Goal: Task Accomplishment & Management: Manage account settings

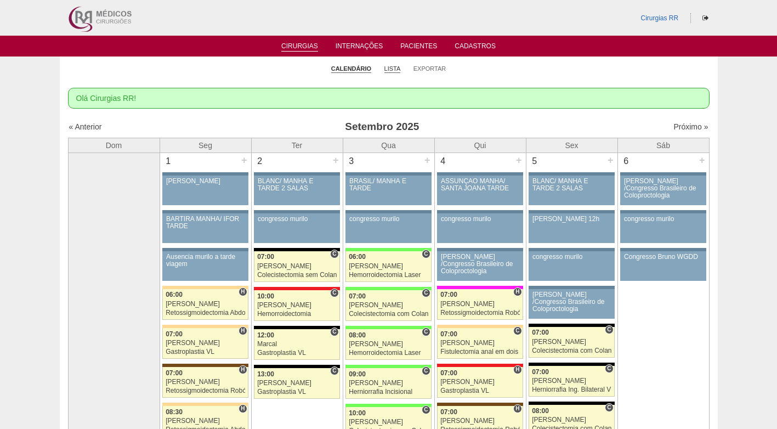
click at [389, 69] on link "Lista" at bounding box center [392, 69] width 16 height 8
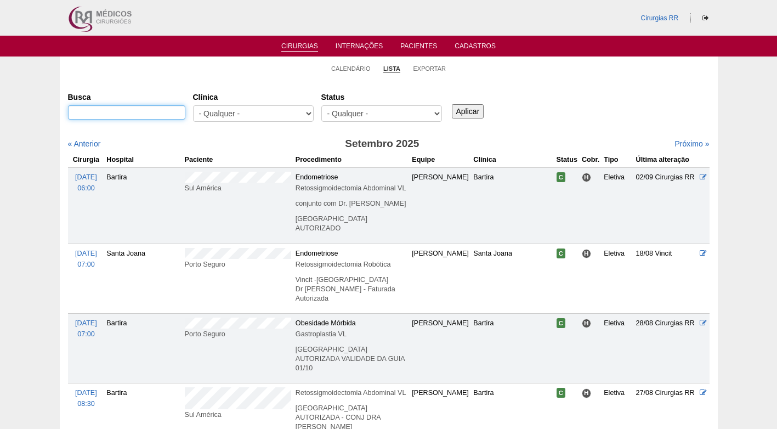
click at [152, 112] on input "Busca" at bounding box center [126, 112] width 117 height 14
type input "forneiro"
click at [452, 104] on input "Aplicar" at bounding box center [468, 111] width 32 height 14
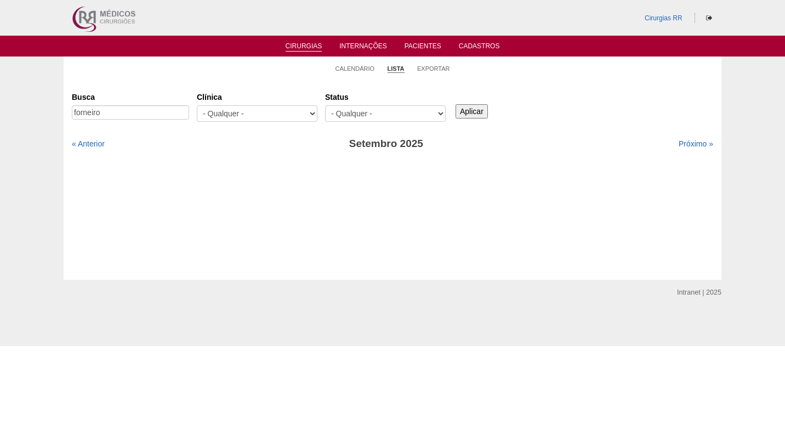
click at [475, 112] on input "Aplicar" at bounding box center [472, 111] width 32 height 14
click at [690, 145] on link "Próximo »" at bounding box center [696, 143] width 35 height 9
drag, startPoint x: 0, startPoint y: 0, endPoint x: 627, endPoint y: 118, distance: 638.1
click at [631, 118] on div "Busca [GEOGRAPHIC_DATA] [GEOGRAPHIC_DATA] - Qualquer - 6R Alphaville Assunção B…" at bounding box center [392, 107] width 641 height 39
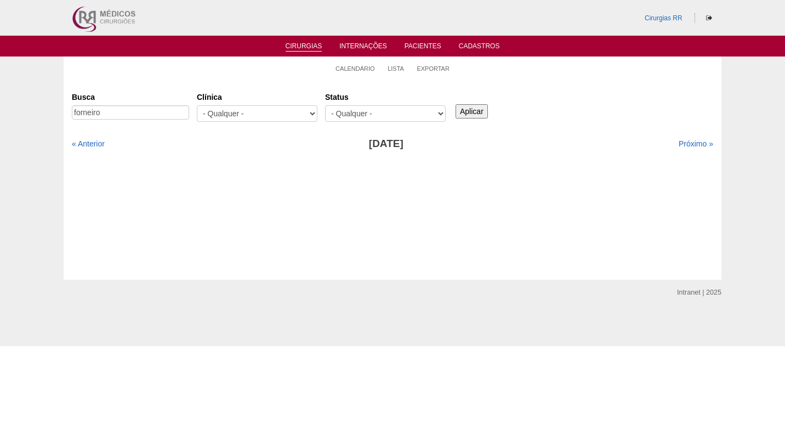
click at [477, 111] on input "Aplicar" at bounding box center [472, 111] width 32 height 14
click at [644, 130] on div "Busca forneiro Clínica - Qualquer - 6R Alphaville Assunção Bartira Brasil Chris…" at bounding box center [392, 120] width 641 height 64
click at [353, 72] on link "Calendário" at bounding box center [355, 69] width 39 height 8
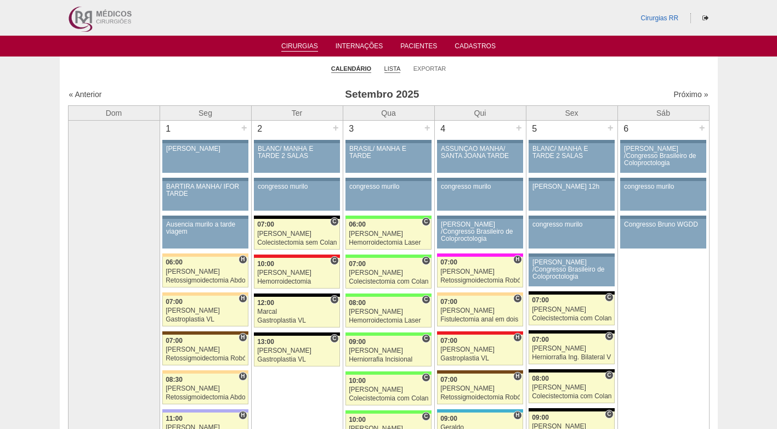
click at [397, 69] on link "Lista" at bounding box center [392, 69] width 16 height 8
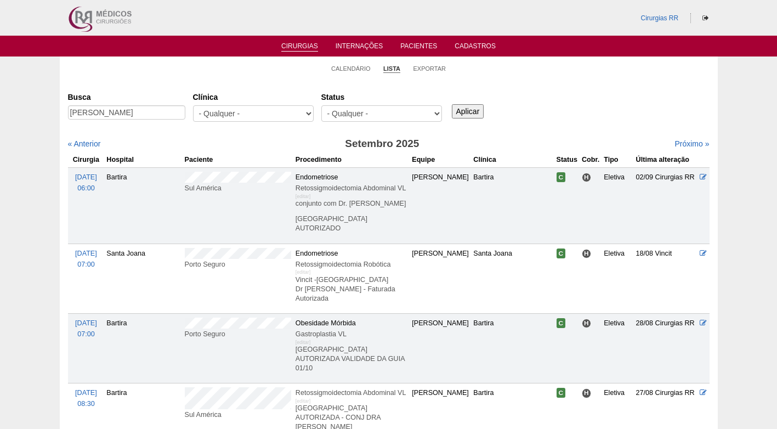
type input "MARIA EDUARDA DA SILVA NASCIMENTO"
click at [466, 109] on input "Aplicar" at bounding box center [468, 111] width 32 height 14
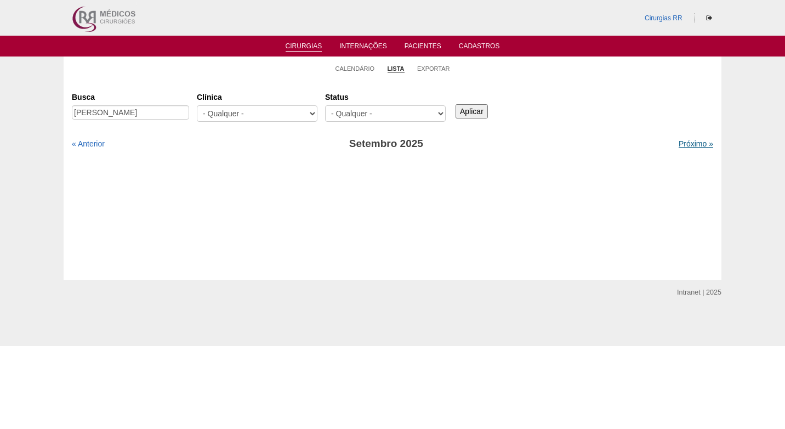
click at [682, 143] on link "Próximo »" at bounding box center [696, 143] width 35 height 9
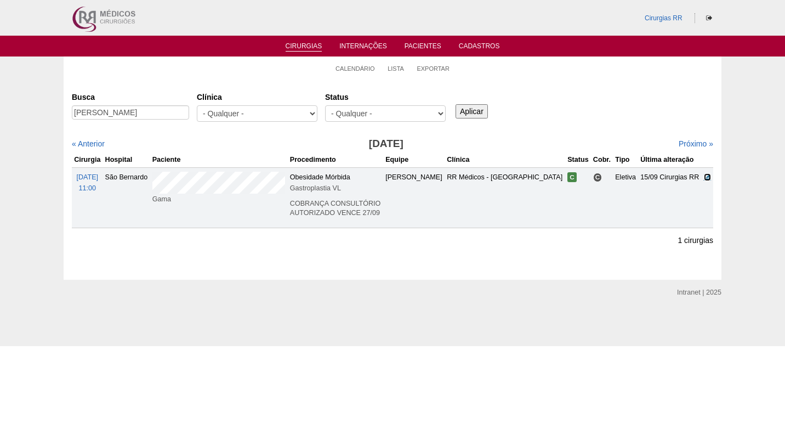
drag, startPoint x: 706, startPoint y: 176, endPoint x: 651, endPoint y: 175, distance: 54.8
click at [705, 176] on icon at bounding box center [707, 176] width 7 height 7
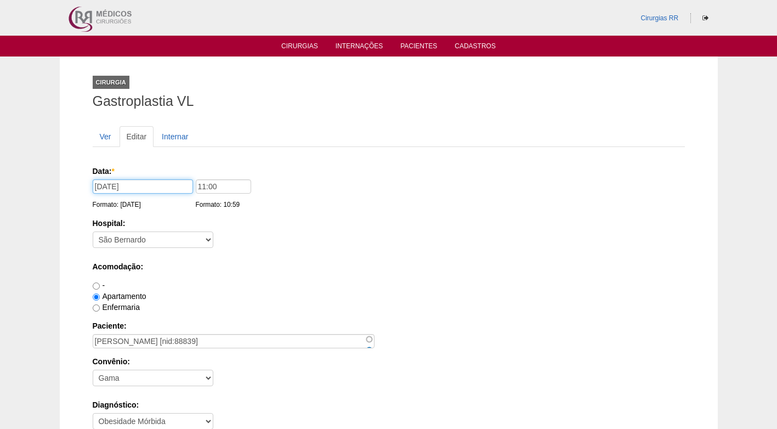
click at [156, 184] on input "02/10/2025" at bounding box center [143, 186] width 100 height 14
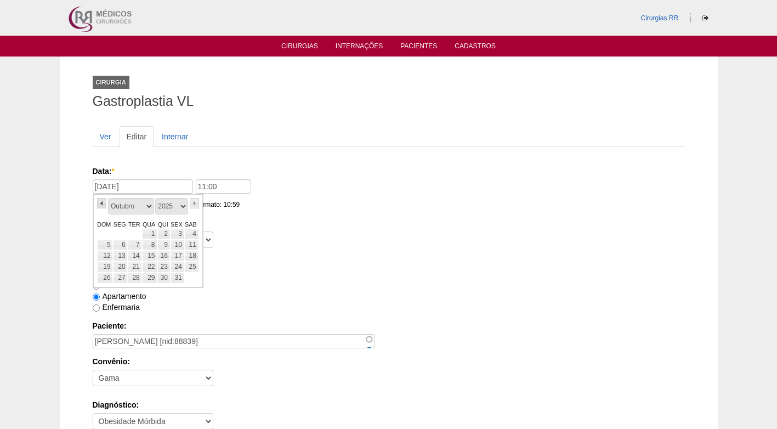
click at [101, 204] on link "«" at bounding box center [102, 203] width 10 height 10
click at [165, 269] on link "25" at bounding box center [163, 266] width 13 height 11
type input "[DATE]"
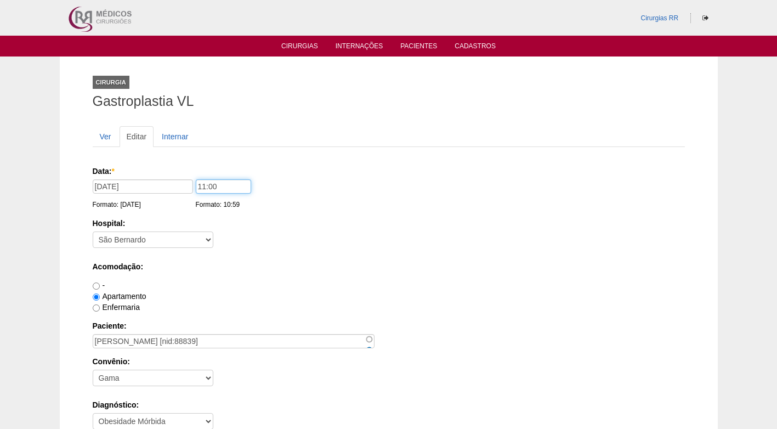
drag, startPoint x: 202, startPoint y: 186, endPoint x: 196, endPoint y: 189, distance: 6.6
click at [191, 177] on div "Data: * 25/09/2025 Formato: 16/09/2025 11:00 Formato: 10:59" at bounding box center [387, 171] width 588 height 11
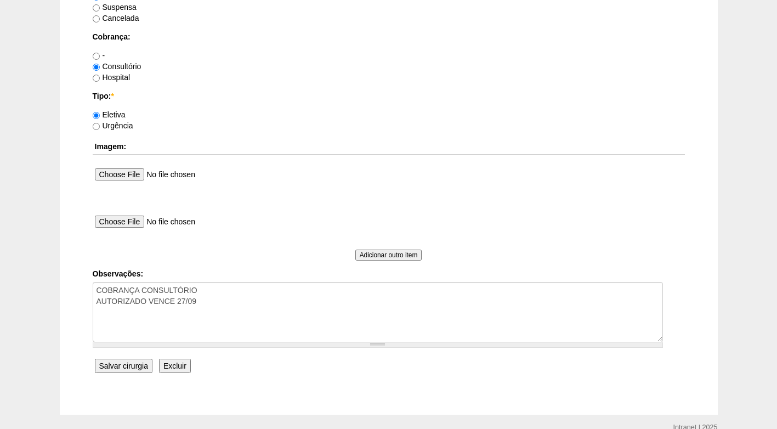
scroll to position [984, 0]
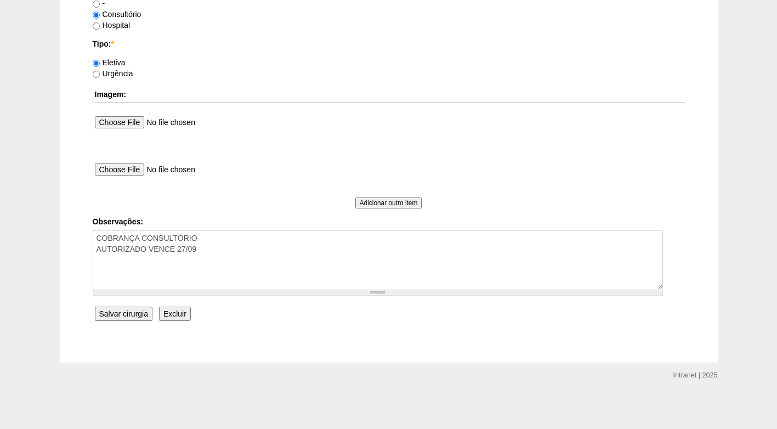
type input "14:00"
click at [139, 316] on input "Salvar cirurgia" at bounding box center [124, 313] width 58 height 14
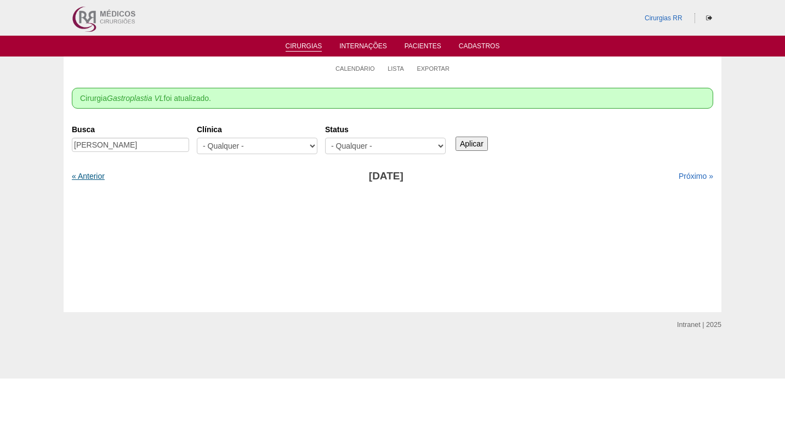
click at [84, 177] on link "« Anterior" at bounding box center [88, 176] width 33 height 9
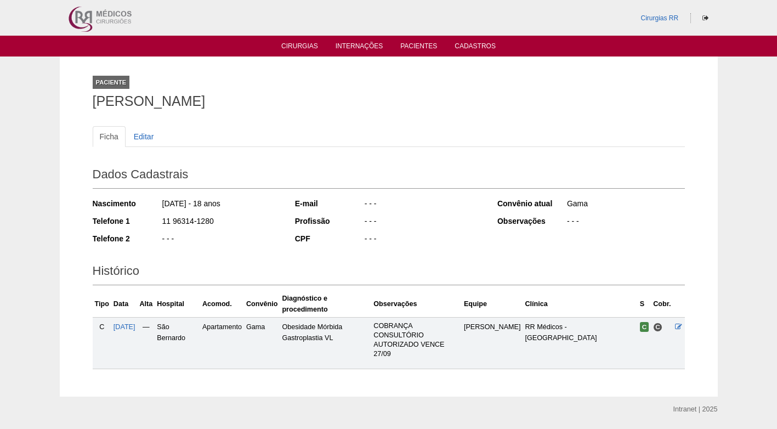
drag, startPoint x: 215, startPoint y: 220, endPoint x: 154, endPoint y: 222, distance: 60.9
click at [154, 222] on div "Telefone 1 11 96314-1280" at bounding box center [186, 222] width 187 height 14
copy div "11 96314-1280"
click at [274, 191] on div "Dados Cadastrais Nascimento 16/09/2007 - 18 anos Telefone 1 11 96314-1280 Telef…" at bounding box center [389, 206] width 592 height 96
click at [151, 133] on link "Editar" at bounding box center [144, 136] width 35 height 21
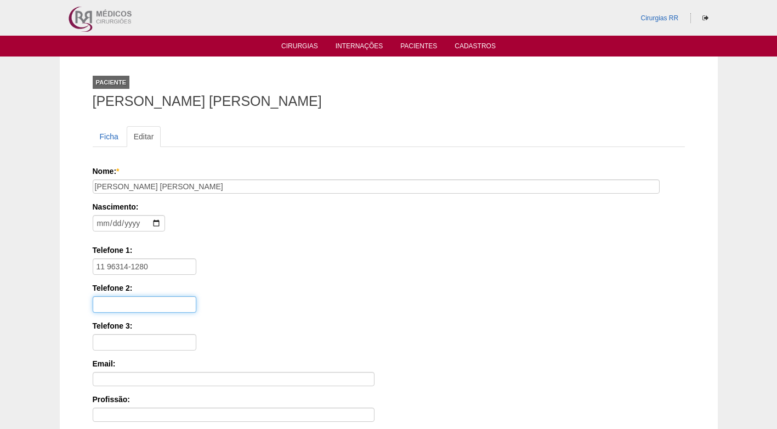
click at [127, 298] on input "Telefone 2:" at bounding box center [145, 304] width 104 height 16
click at [96, 302] on input "Telefone 2:" at bounding box center [145, 304] width 104 height 16
paste input "(13) 98112-3709"
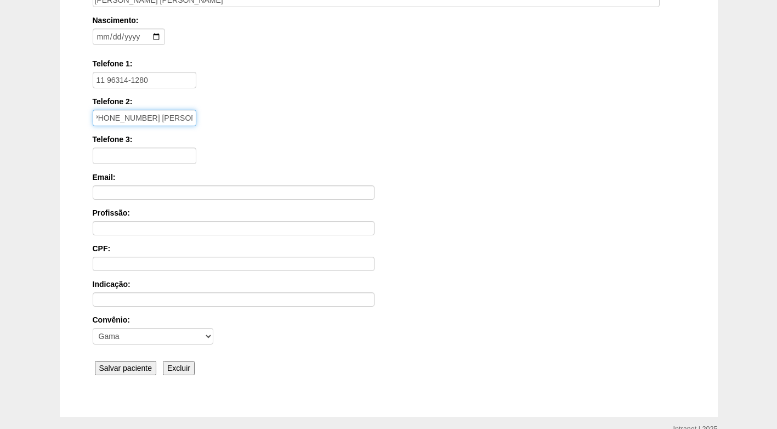
scroll to position [241, 0]
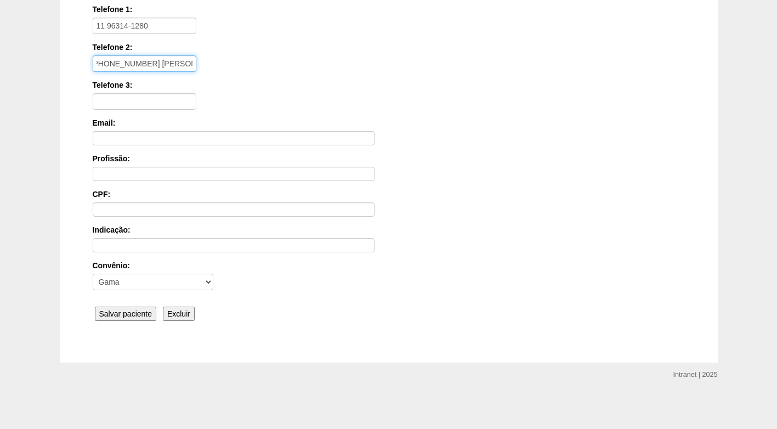
type input "(13) 98112-3709 Lilian (mãe)"
click at [129, 308] on input "Salvar paciente" at bounding box center [126, 313] width 62 height 14
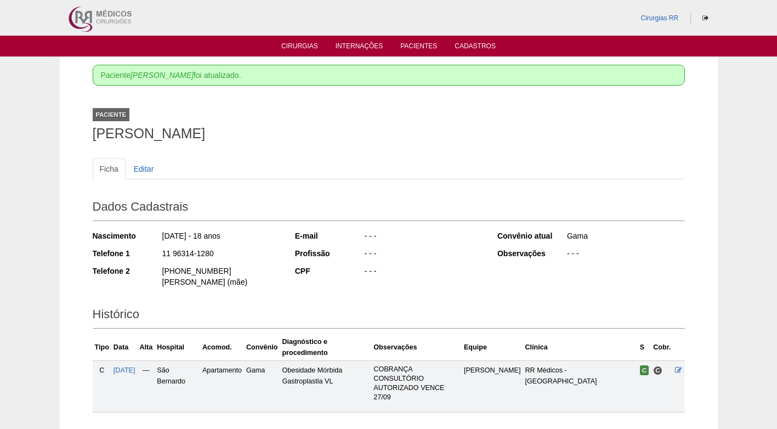
click at [378, 211] on h2 "Dados Cadastrais" at bounding box center [389, 208] width 592 height 25
drag, startPoint x: 342, startPoint y: 93, endPoint x: 332, endPoint y: 58, distance: 35.8
click at [342, 84] on div "Paciente MARIA EDUARDA DA SILVA NASCIMENTO foi atualizado. Paciente MARIA EDUAR…" at bounding box center [388, 247] width 609 height 383
click at [305, 46] on link "Cirurgias" at bounding box center [299, 46] width 37 height 9
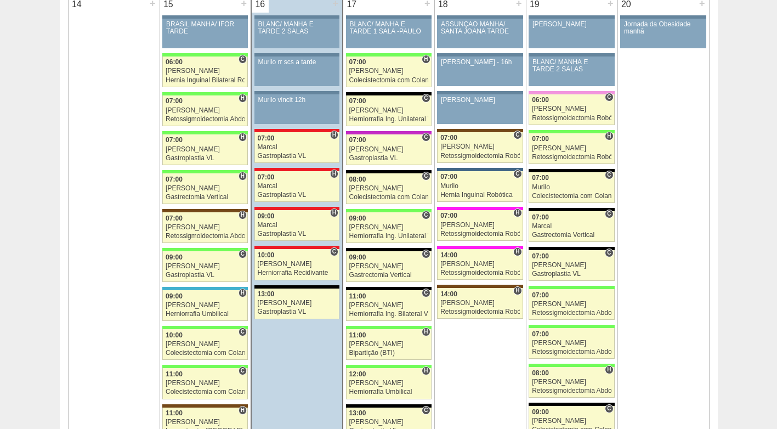
scroll to position [1096, 0]
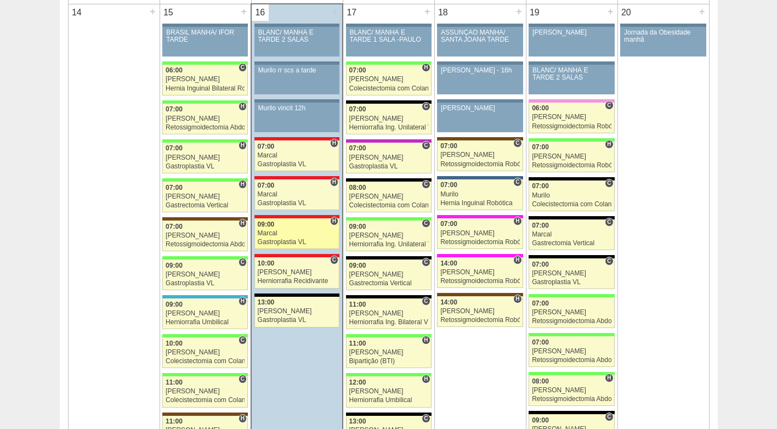
click at [299, 232] on div "Marcal" at bounding box center [297, 233] width 79 height 7
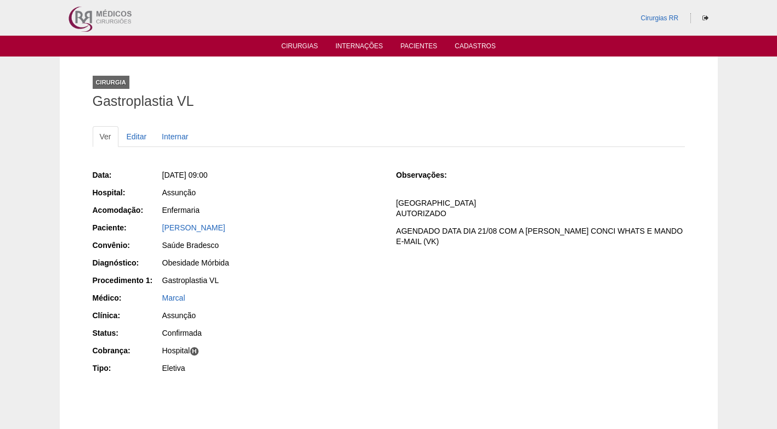
click at [348, 213] on div "Enfermaria" at bounding box center [271, 209] width 219 height 11
click at [367, 228] on div "[PERSON_NAME]" at bounding box center [271, 227] width 219 height 11
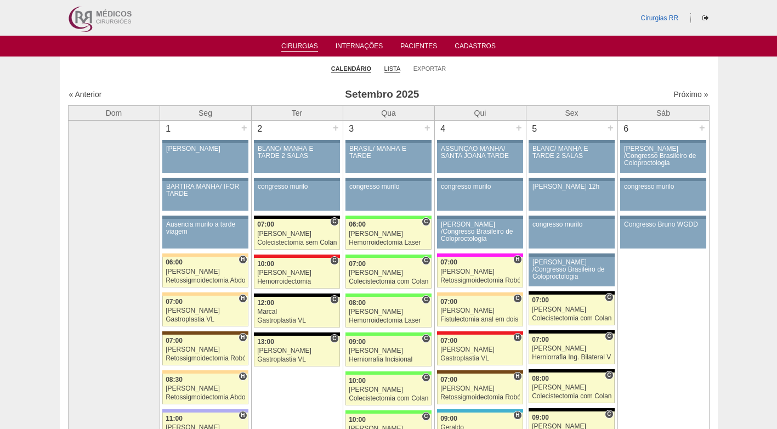
click at [390, 67] on link "Lista" at bounding box center [392, 69] width 16 height 8
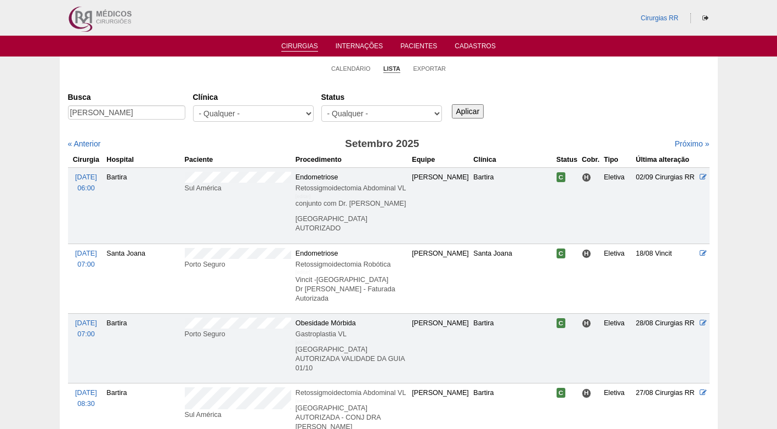
type input "Flavia Valladas dos Santos"
click at [467, 109] on input "Aplicar" at bounding box center [468, 111] width 32 height 14
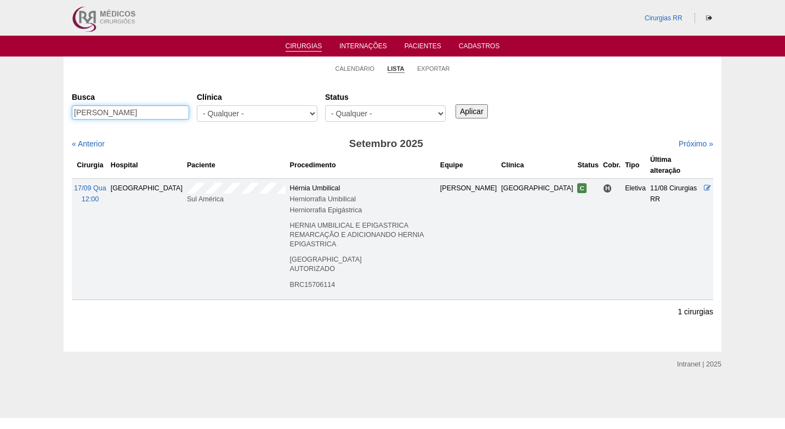
drag, startPoint x: 179, startPoint y: 113, endPoint x: 62, endPoint y: 118, distance: 116.3
click at [63, 117] on div "Calendário Lista Exportar Cirurgias Busca Flavia Valladas dos Santos Clínica - …" at bounding box center [392, 203] width 785 height 295
paste input "Renata"
type input "Renata dos Santos"
click at [466, 112] on input "Aplicar" at bounding box center [472, 111] width 32 height 14
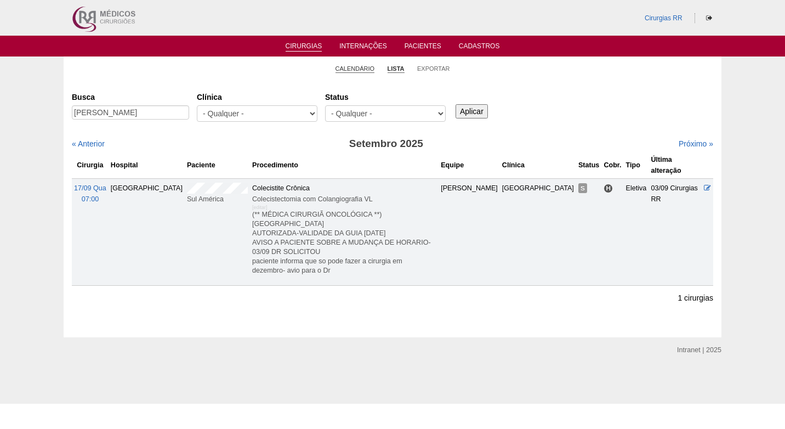
click at [359, 67] on link "Calendário" at bounding box center [355, 69] width 39 height 8
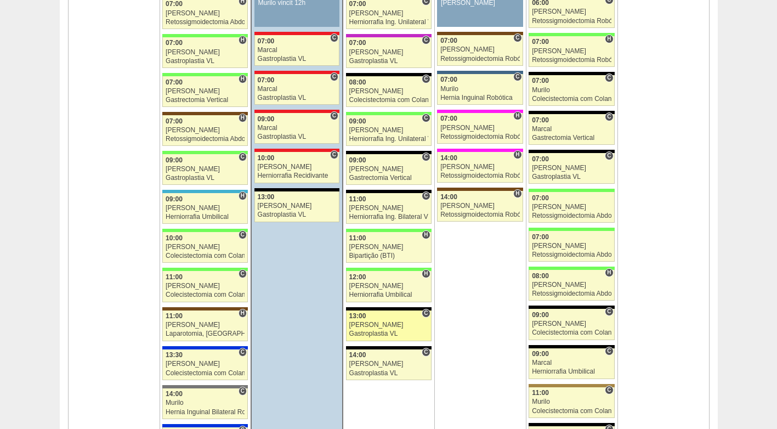
scroll to position [1206, 0]
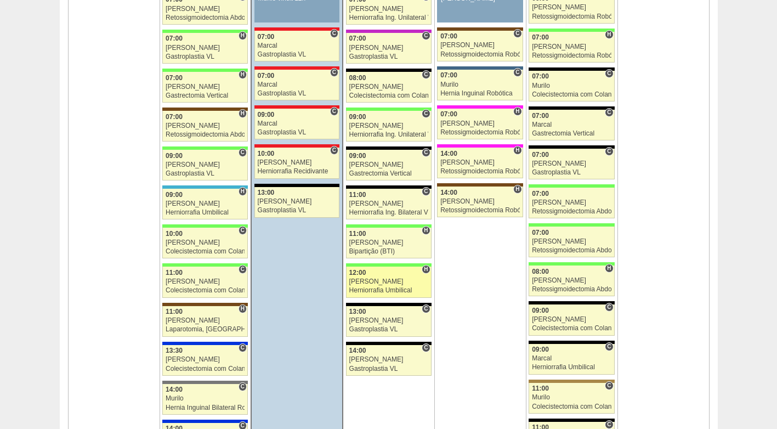
click at [383, 286] on link "88169 [PERSON_NAME] H 12:00 [PERSON_NAME] Herniorrafia [MEDICAL_DATA] Hospital …" at bounding box center [389, 281] width 86 height 31
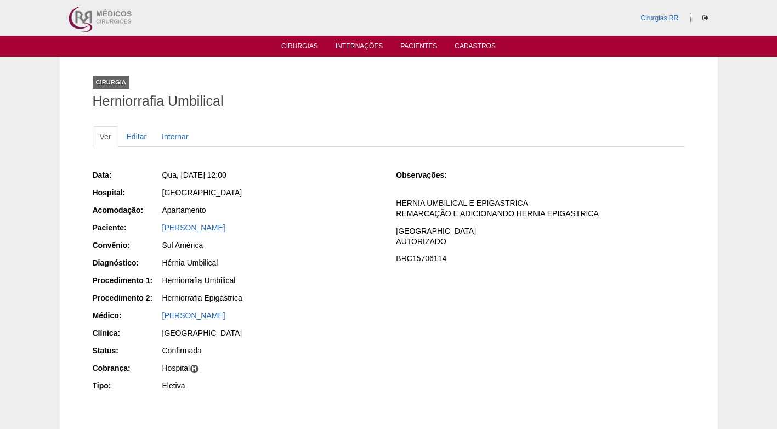
click at [323, 288] on div "Herniorrafia Umbilical" at bounding box center [271, 282] width 220 height 14
click at [225, 228] on link "[PERSON_NAME]" at bounding box center [193, 227] width 63 height 9
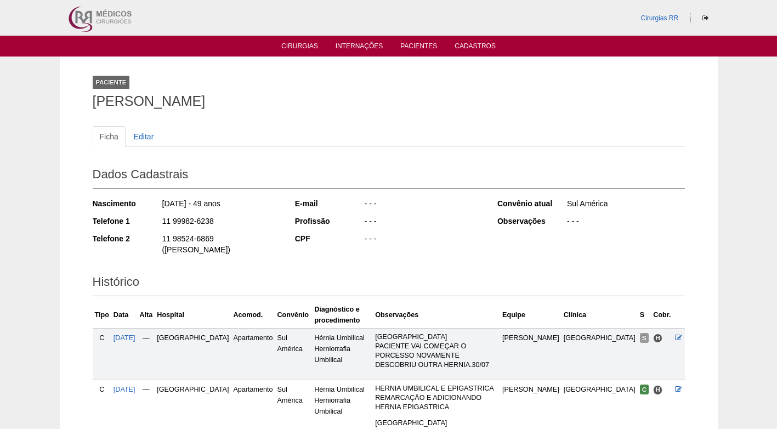
drag, startPoint x: 218, startPoint y: 223, endPoint x: 160, endPoint y: 221, distance: 57.6
click at [160, 221] on div "Telefone 1 11 99982-6238" at bounding box center [186, 222] width 187 height 14
copy div "11 99982-6238"
click at [243, 225] on div "11 99982-6238" at bounding box center [220, 222] width 119 height 14
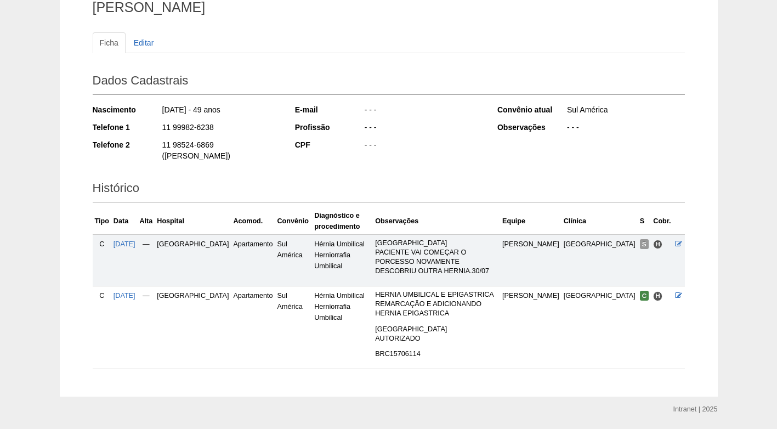
scroll to position [98, 0]
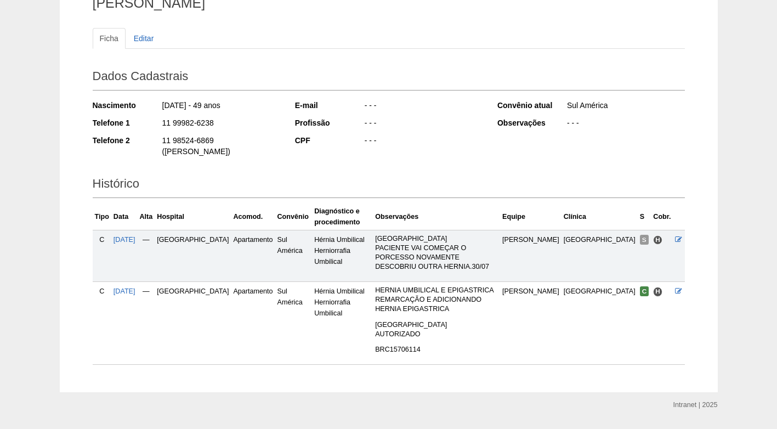
drag, startPoint x: 207, startPoint y: 120, endPoint x: 169, endPoint y: 126, distance: 38.3
click at [158, 126] on div "Telefone 1 11 99982-6238" at bounding box center [186, 124] width 187 height 14
click at [212, 132] on div "Nascimento [DATE] - 49 anos Telefone 1 11 99982-6238 Telefone 2 11 98524-6869 (…" at bounding box center [186, 131] width 187 height 71
drag, startPoint x: 216, startPoint y: 122, endPoint x: 147, endPoint y: 127, distance: 68.7
click at [147, 127] on div "Telefone 1 11 99982-6238" at bounding box center [186, 124] width 187 height 14
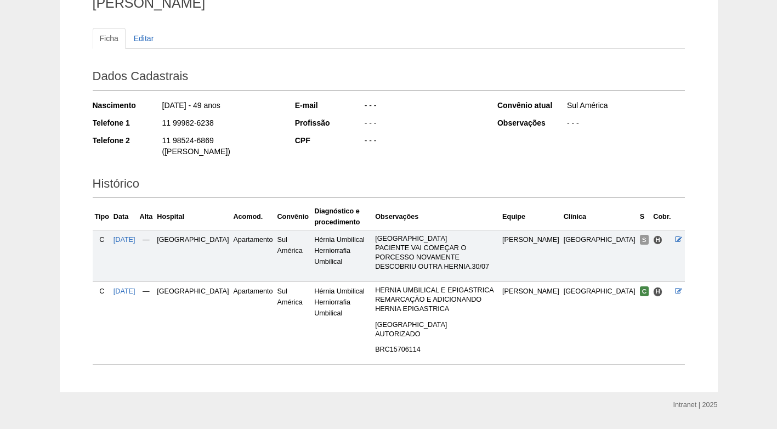
copy div "11 99982-6238"
click at [221, 126] on div "11 99982-6238" at bounding box center [220, 124] width 119 height 14
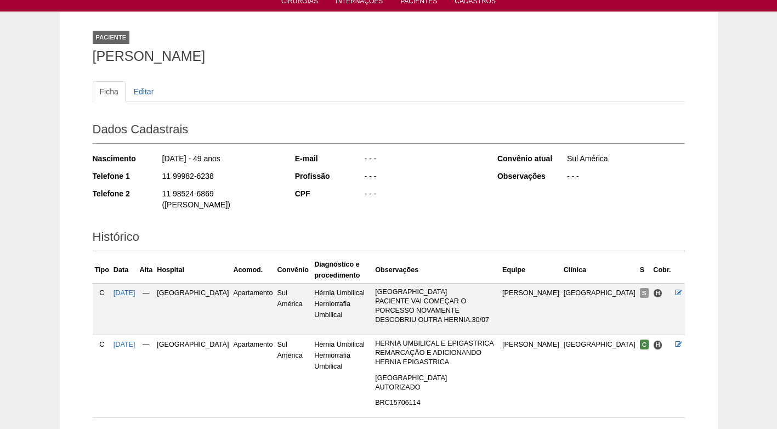
scroll to position [43, 0]
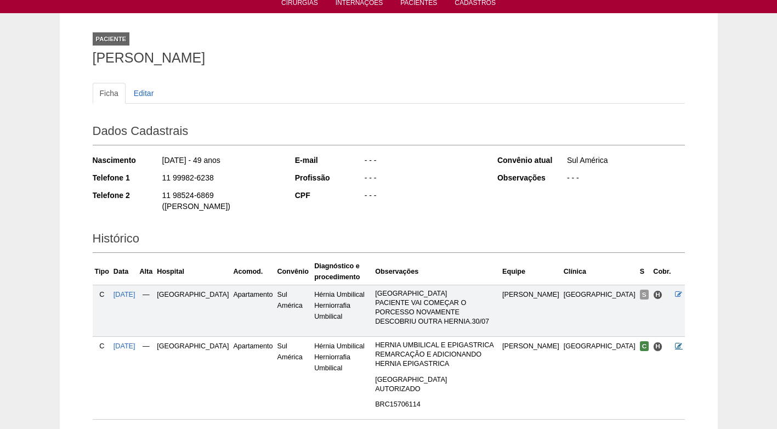
click at [678, 342] on icon at bounding box center [678, 345] width 7 height 7
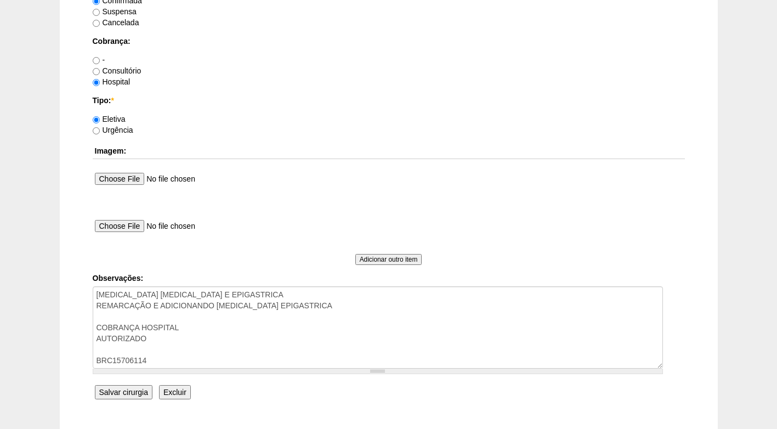
scroll to position [932, 0]
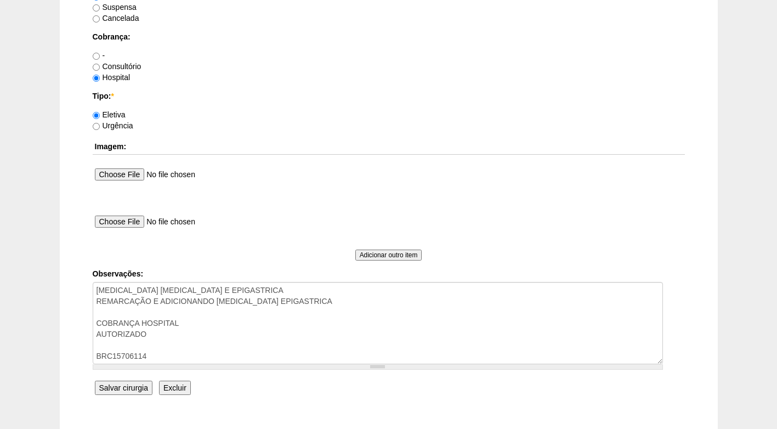
click at [127, 7] on label "Suspensa" at bounding box center [115, 7] width 44 height 9
click at [100, 7] on input "Suspensa" at bounding box center [96, 7] width 7 height 7
radio input "true"
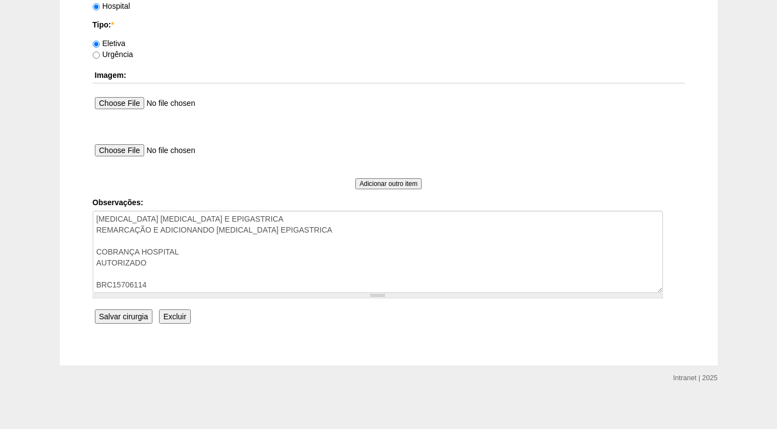
scroll to position [1006, 0]
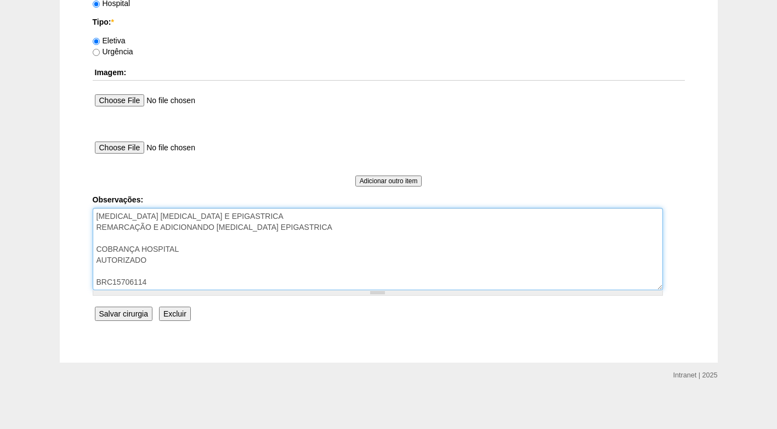
click at [185, 282] on textarea "[MEDICAL_DATA] [MEDICAL_DATA] E EPIGASTRICA REMARCAÇÃO E ADICIONANDO [MEDICAL_D…" at bounding box center [378, 249] width 570 height 82
click at [124, 271] on textarea "[MEDICAL_DATA] [MEDICAL_DATA] E EPIGASTRICA REMARCAÇÃO E ADICIONANDO [MEDICAL_D…" at bounding box center [378, 249] width 570 height 82
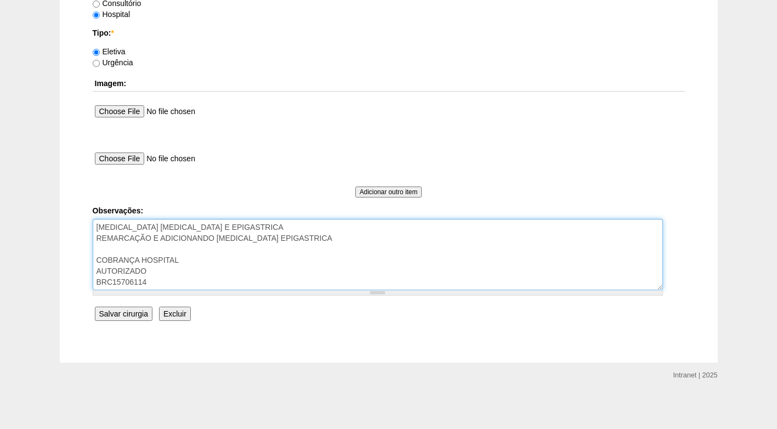
click at [195, 280] on textarea "[MEDICAL_DATA] [MEDICAL_DATA] E EPIGASTRICA REMARCAÇÃO E ADICIONANDO [MEDICAL_D…" at bounding box center [378, 254] width 570 height 71
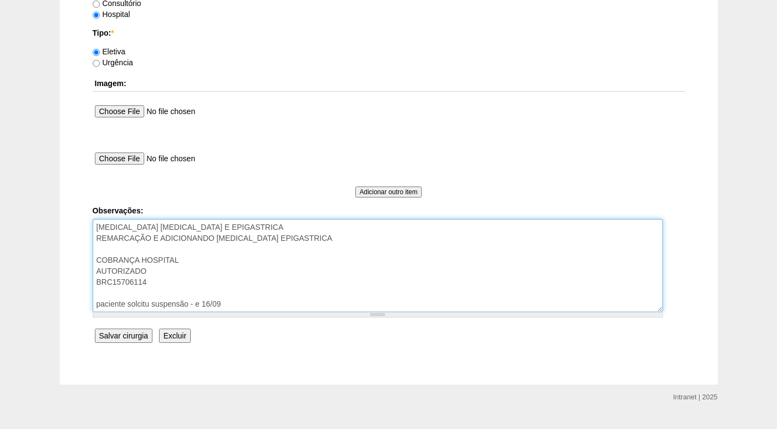
click at [197, 300] on textarea "[MEDICAL_DATA] [MEDICAL_DATA] E EPIGASTRICA REMARCAÇÃO E ADICIONANDO [MEDICAL_D…" at bounding box center [378, 265] width 570 height 93
click at [140, 299] on textarea "[MEDICAL_DATA] [MEDICAL_DATA] E EPIGASTRICA REMARCAÇÃO E ADICIONANDO [MEDICAL_D…" at bounding box center [378, 265] width 570 height 93
click at [248, 303] on textarea "[MEDICAL_DATA] [MEDICAL_DATA] E EPIGASTRICA REMARCAÇÃO E ADICIONANDO [MEDICAL_D…" at bounding box center [378, 265] width 570 height 93
type textarea "[MEDICAL_DATA] [MEDICAL_DATA] E EPIGASTRICA REMARCAÇÃO E ADICIONANDO [MEDICAL_D…"
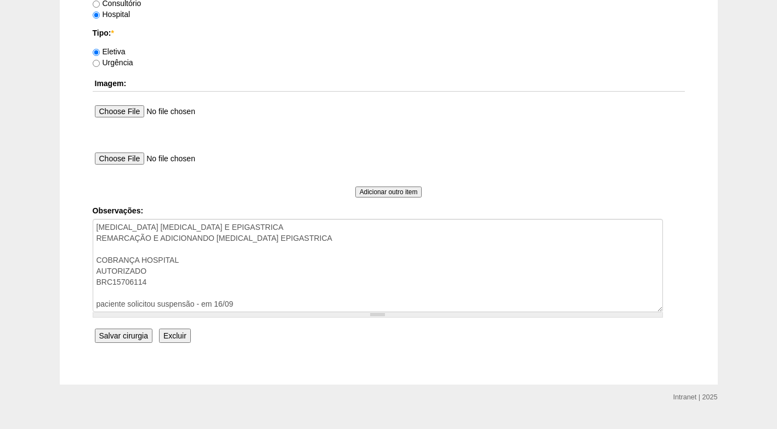
click at [133, 333] on input "Salvar cirurgia" at bounding box center [124, 335] width 58 height 14
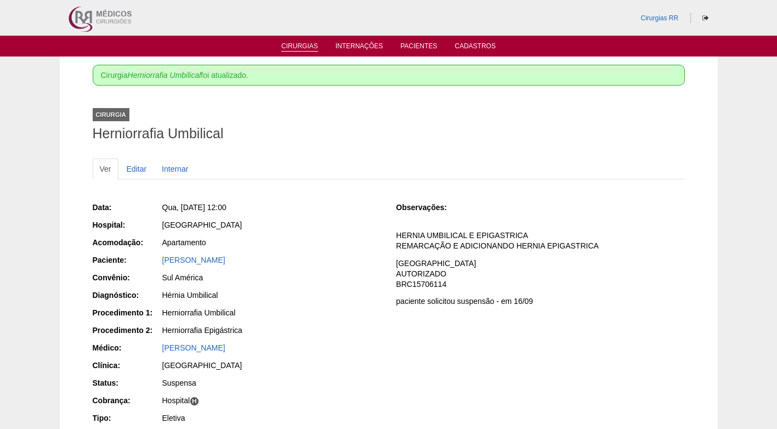
click at [299, 43] on link "Cirurgias" at bounding box center [299, 46] width 37 height 9
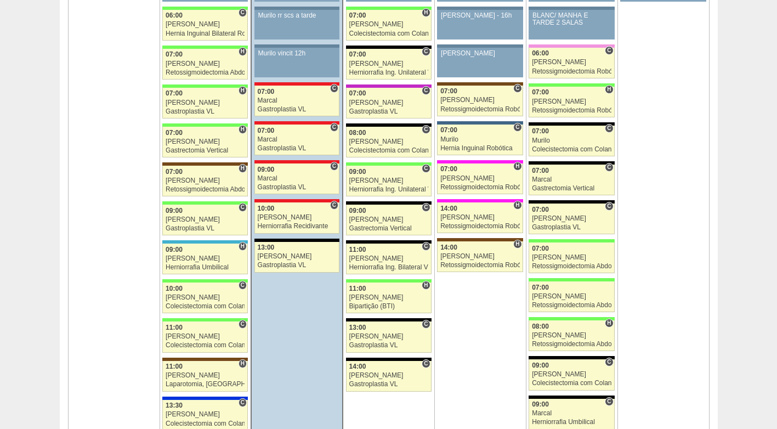
scroll to position [1206, 0]
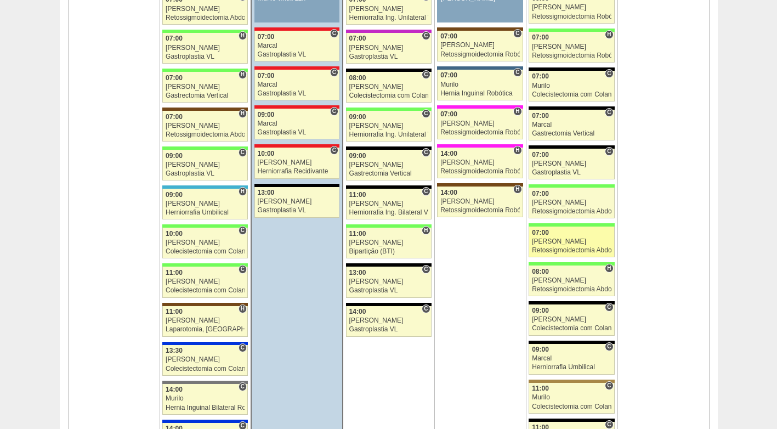
click at [558, 245] on div "Bruno" at bounding box center [571, 241] width 79 height 7
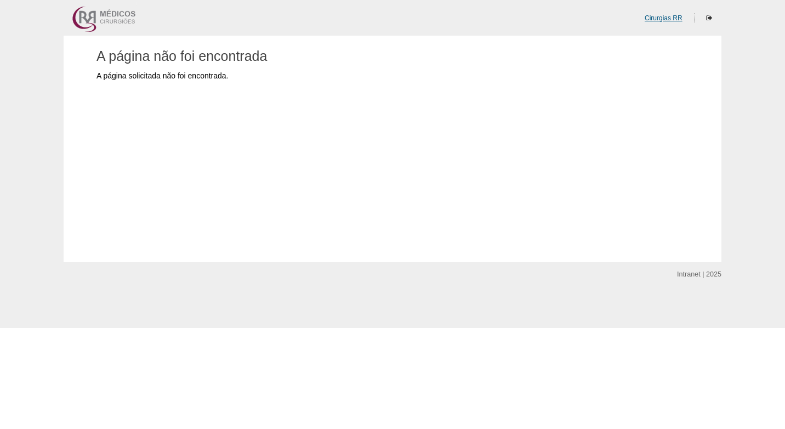
click at [667, 21] on link "Cirurgias RR" at bounding box center [664, 18] width 38 height 8
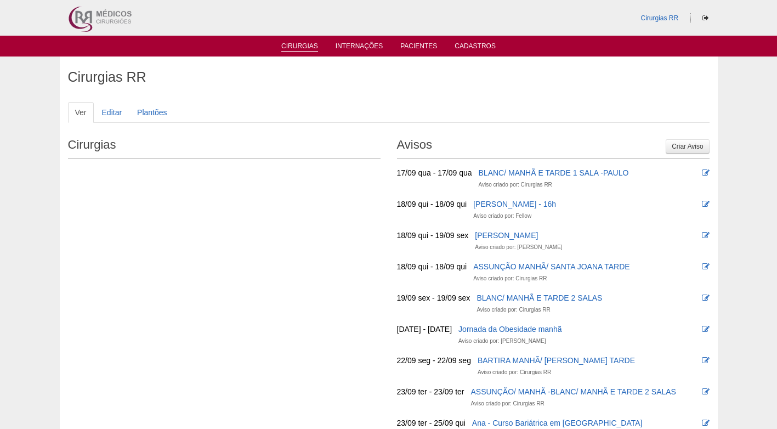
click at [300, 49] on link "Cirurgias" at bounding box center [299, 46] width 37 height 9
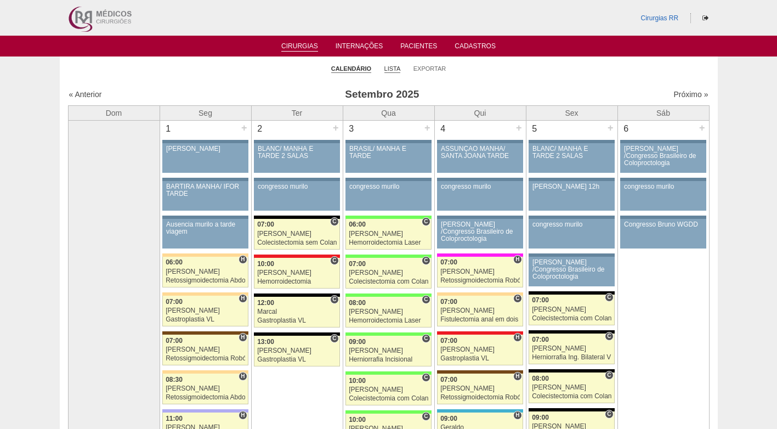
click at [390, 69] on link "Lista" at bounding box center [392, 69] width 16 height 8
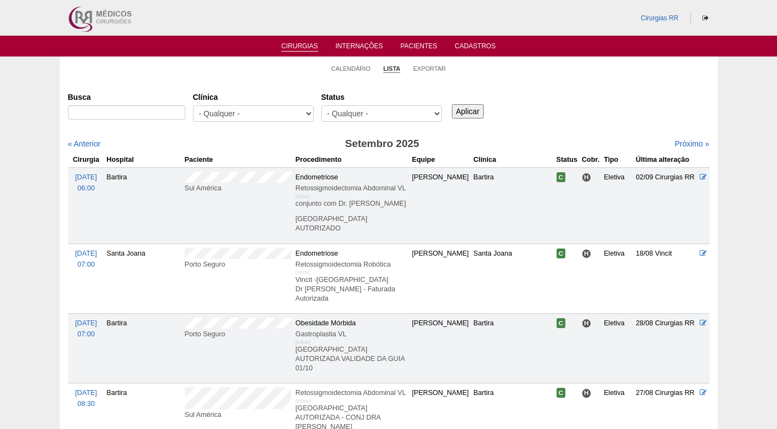
type input "545480381"
drag, startPoint x: 147, startPoint y: 113, endPoint x: 36, endPoint y: 113, distance: 111.8
click at [169, 111] on input "Busca" at bounding box center [126, 112] width 117 height 14
paste input "HELOISA DA GUIA ROSA MALTA"
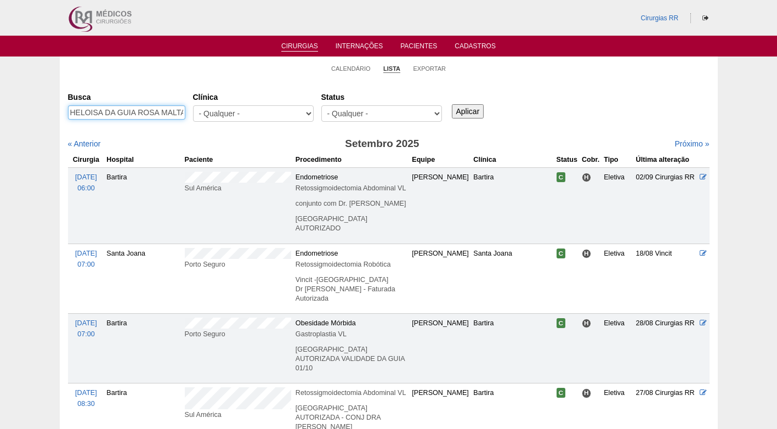
scroll to position [0, 3]
type input "HELOISA DA GUIA ROSA MALTA"
click at [460, 113] on input "Aplicar" at bounding box center [468, 111] width 32 height 14
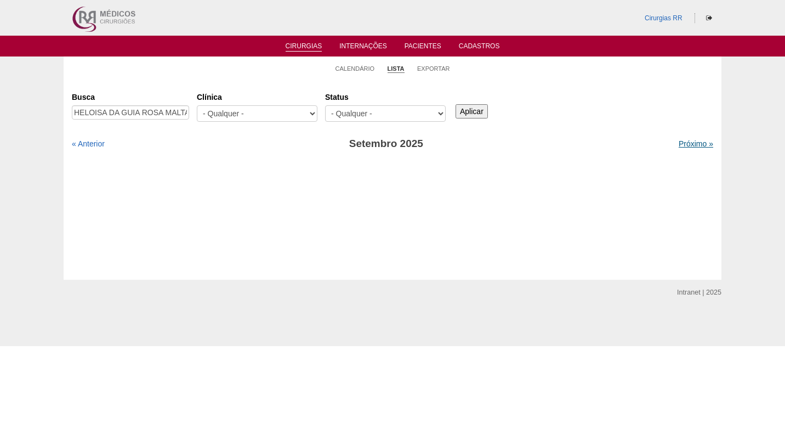
click at [686, 141] on link "Próximo »" at bounding box center [696, 143] width 35 height 9
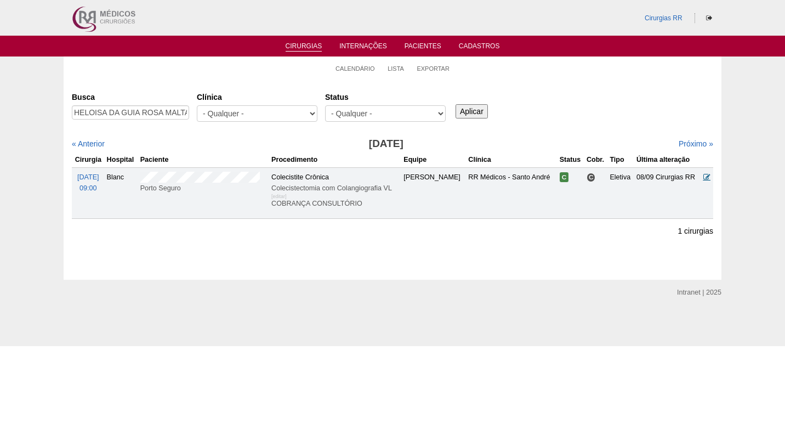
click at [705, 178] on icon at bounding box center [706, 176] width 7 height 7
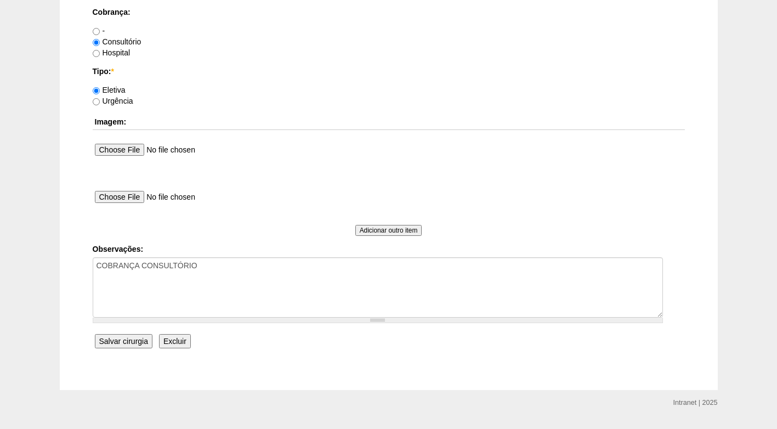
scroll to position [984, 0]
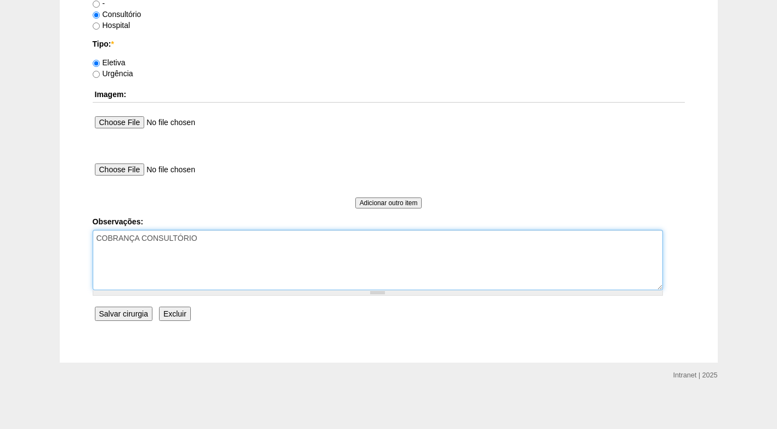
click at [241, 239] on textarea "COBRANÇA CONSULTÓRIO" at bounding box center [378, 260] width 570 height 60
type textarea "COBRANÇA CONSULTÓRIO AUTORIZADO"
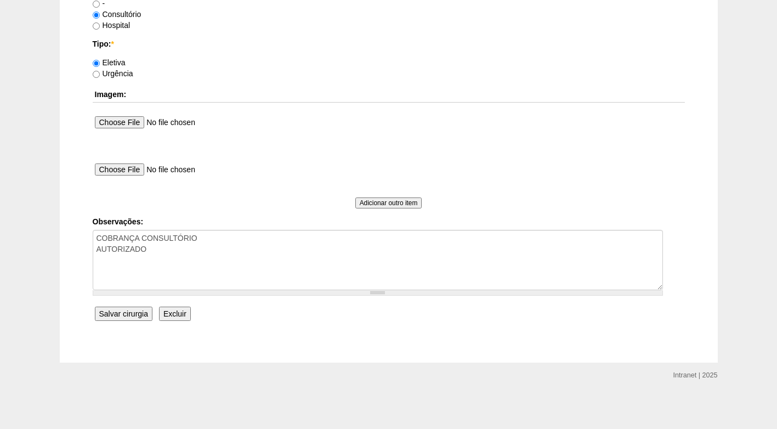
click at [127, 316] on input "Salvar cirurgia" at bounding box center [124, 313] width 58 height 14
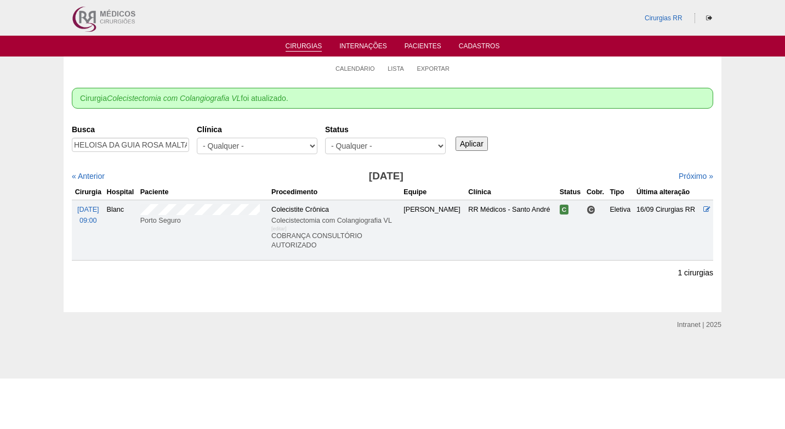
click at [589, 126] on div "Busca HELOISA DA GUIA ROSA MALTA Clínica - Qualquer - 6R Alphaville Assunção Ba…" at bounding box center [392, 139] width 641 height 39
click at [593, 121] on div "Busca HELOISA DA GUIA ROSA MALTA Clínica - Qualquer - 6R Alphaville Assunção Ba…" at bounding box center [392, 139] width 641 height 39
click at [367, 71] on link "Calendário" at bounding box center [355, 69] width 39 height 8
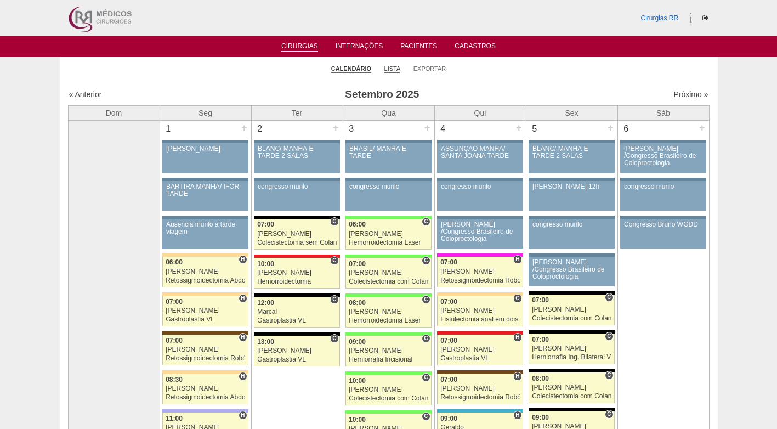
click at [388, 71] on link "Lista" at bounding box center [392, 69] width 16 height 8
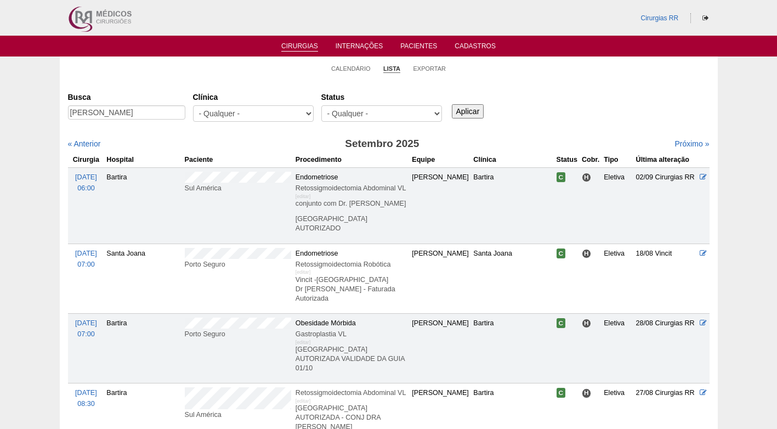
type input "[PERSON_NAME]"
click at [474, 109] on input "Aplicar" at bounding box center [468, 111] width 32 height 14
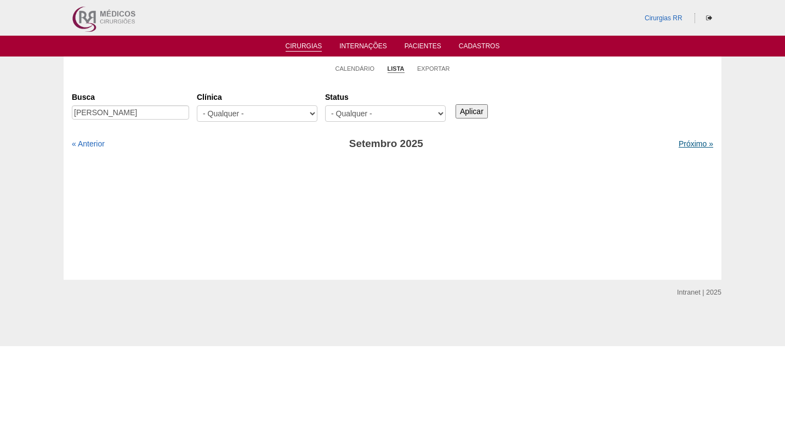
click at [685, 144] on link "Próximo »" at bounding box center [696, 143] width 35 height 9
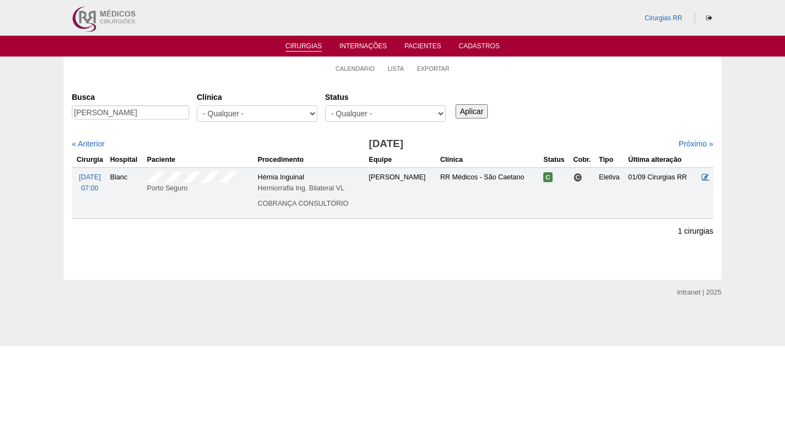
click at [704, 175] on icon at bounding box center [705, 176] width 7 height 7
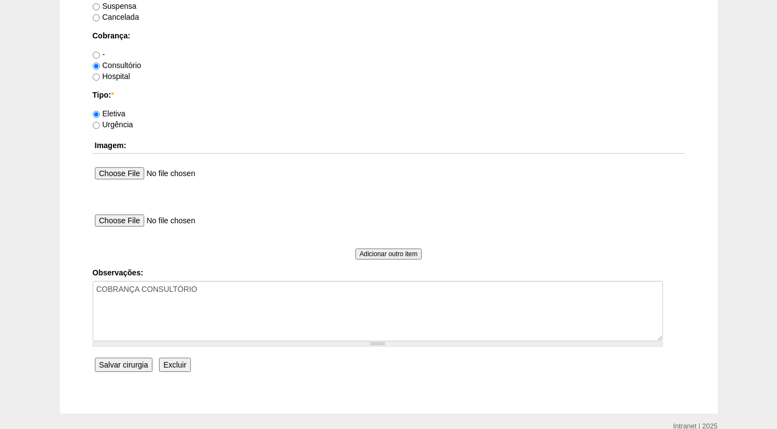
scroll to position [984, 0]
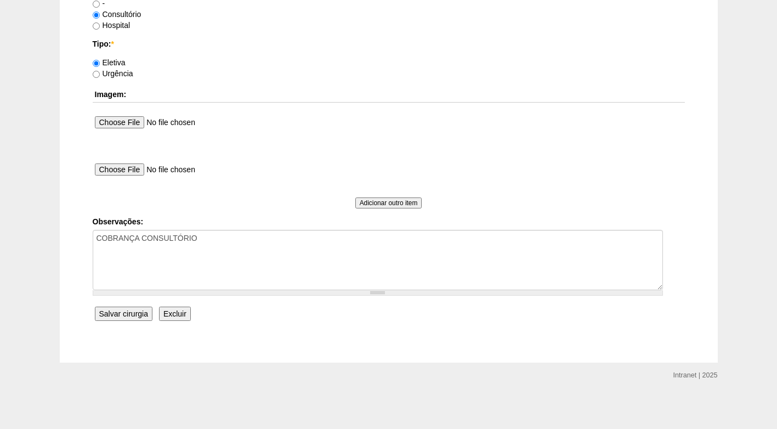
drag, startPoint x: 259, startPoint y: 226, endPoint x: 254, endPoint y: 234, distance: 8.8
click at [255, 233] on div "Observações: COBRANÇA CONSULTÓRIO" at bounding box center [389, 255] width 592 height 79
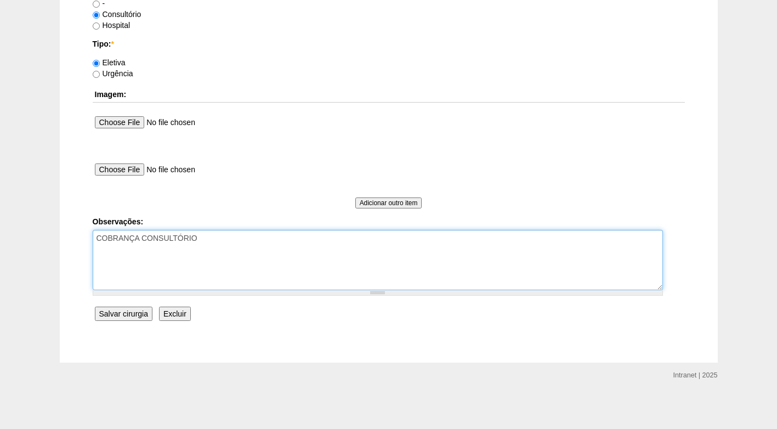
click at [254, 235] on textarea "COBRANÇA CONSULTÓRIO" at bounding box center [378, 260] width 570 height 60
type textarea "COBRANÇA CONSULTÓRIO AUTORIZADO"
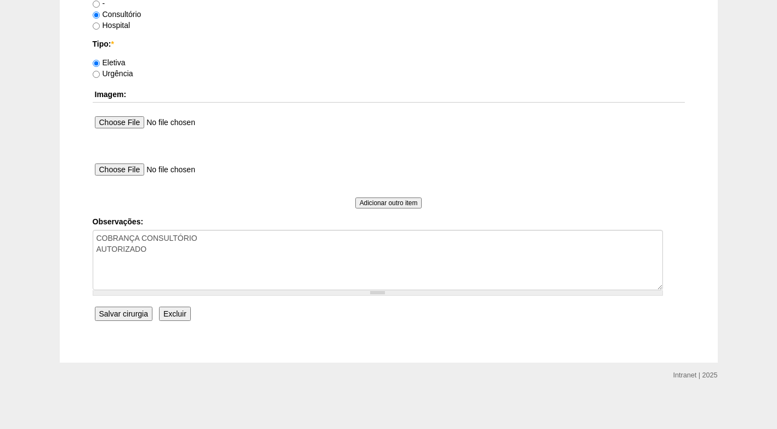
click at [125, 317] on input "Salvar cirurgia" at bounding box center [124, 313] width 58 height 14
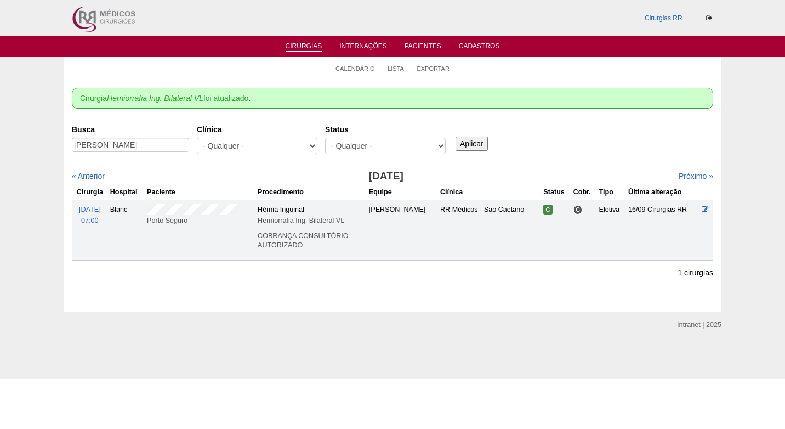
drag, startPoint x: 238, startPoint y: 69, endPoint x: 309, endPoint y: 71, distance: 70.8
click at [240, 69] on ul "Calendário Lista Exportar" at bounding box center [393, 67] width 658 height 23
click at [354, 71] on link "Calendário" at bounding box center [355, 69] width 39 height 8
click at [226, 72] on ul "Calendário Lista Exportar" at bounding box center [393, 67] width 658 height 23
drag, startPoint x: 499, startPoint y: 90, endPoint x: 412, endPoint y: 87, distance: 87.2
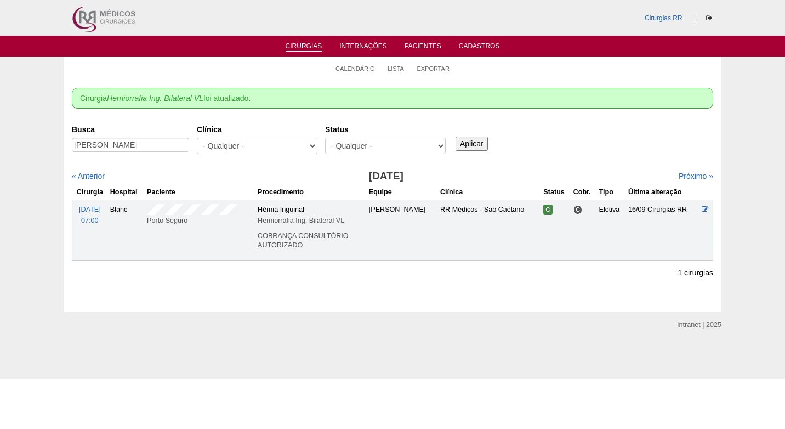
click at [489, 89] on div "Cirurgia Herniorrafia Ing. Bilateral VL foi atualizado." at bounding box center [392, 98] width 641 height 21
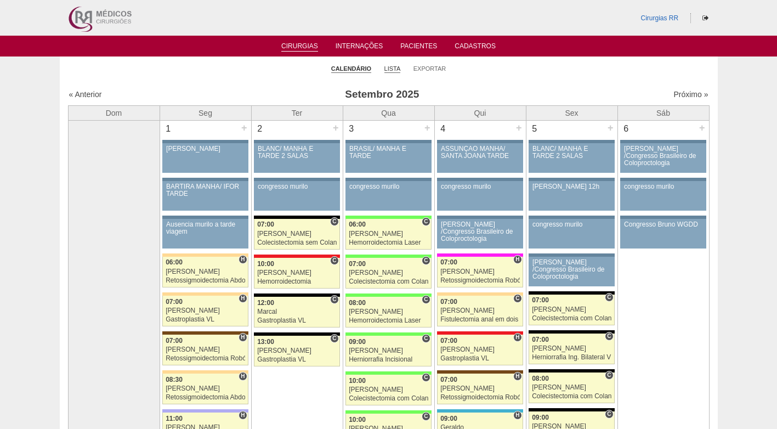
click at [388, 68] on link "Lista" at bounding box center [392, 69] width 16 height 8
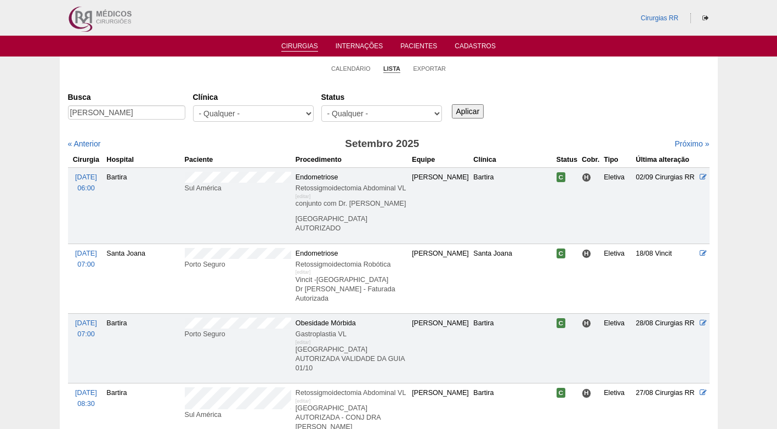
scroll to position [0, 9]
type input "RODRIGO SANTOS DE MENEZES"
click at [473, 107] on input "Aplicar" at bounding box center [468, 111] width 32 height 14
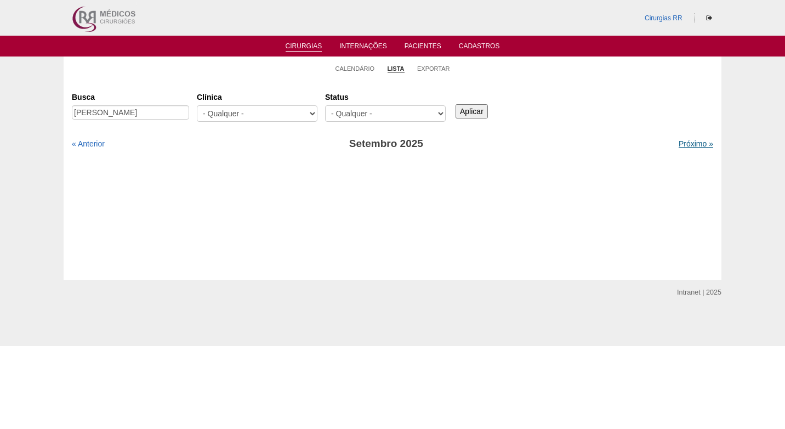
drag, startPoint x: 676, startPoint y: 144, endPoint x: 666, endPoint y: 144, distance: 11.0
click at [679, 144] on link "Próximo »" at bounding box center [696, 143] width 35 height 9
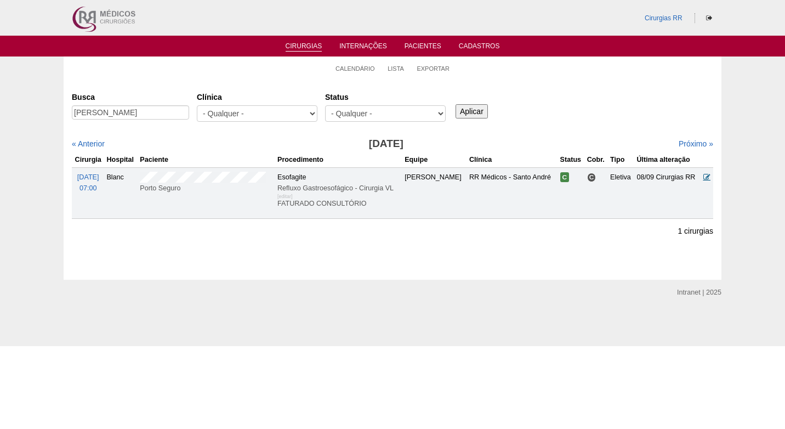
click at [707, 175] on icon at bounding box center [706, 176] width 7 height 7
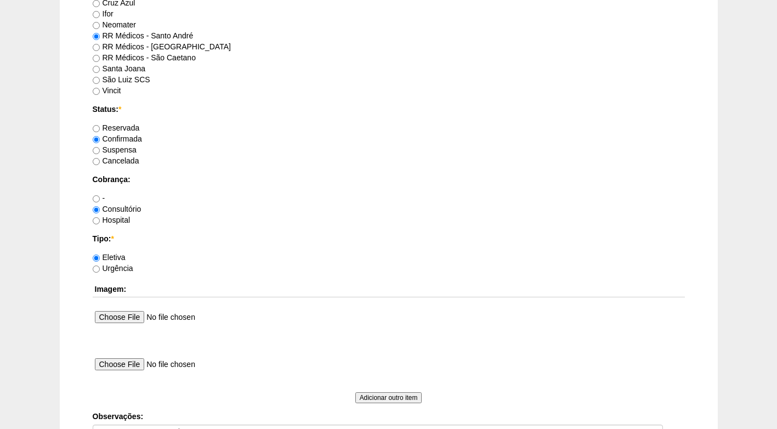
scroll to position [932, 0]
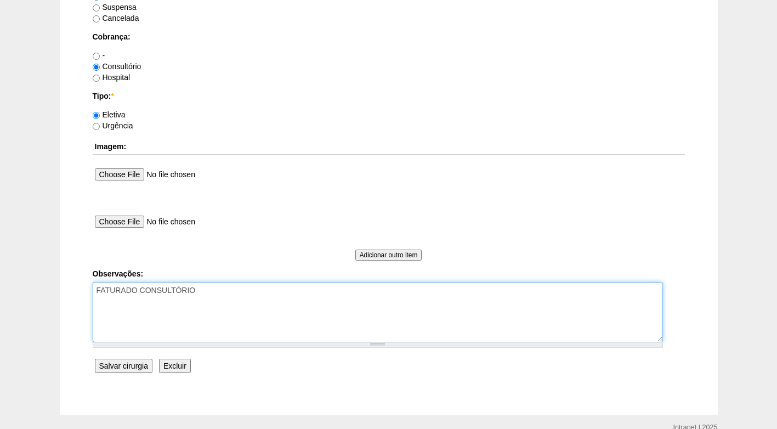
click at [218, 292] on textarea "FATURADO CONSULTÓRIO" at bounding box center [378, 312] width 570 height 60
type textarea "FATURADO CONSULTÓRIO AUTORIZADO"
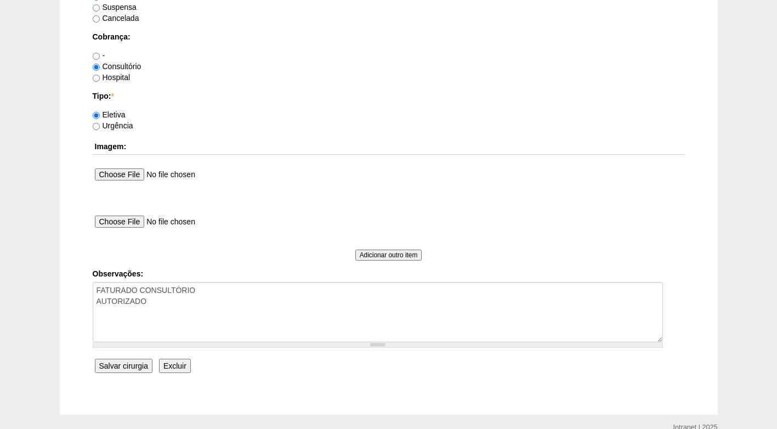
click at [136, 365] on input "Salvar cirurgia" at bounding box center [124, 366] width 58 height 14
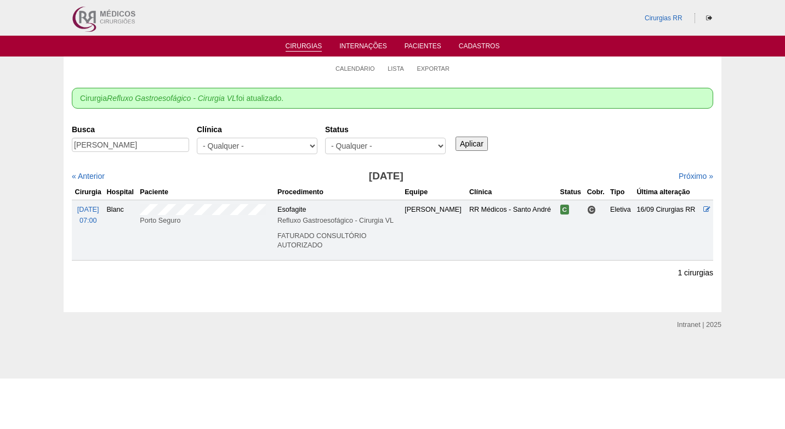
drag, startPoint x: 579, startPoint y: 137, endPoint x: 550, endPoint y: 136, distance: 29.6
click at [579, 137] on div "Busca RODRIGO SANTOS DE MENEZES Clínica - Qualquer - 6R Alphaville Assunção Bar…" at bounding box center [392, 139] width 641 height 39
click at [367, 70] on link "Calendário" at bounding box center [355, 69] width 39 height 8
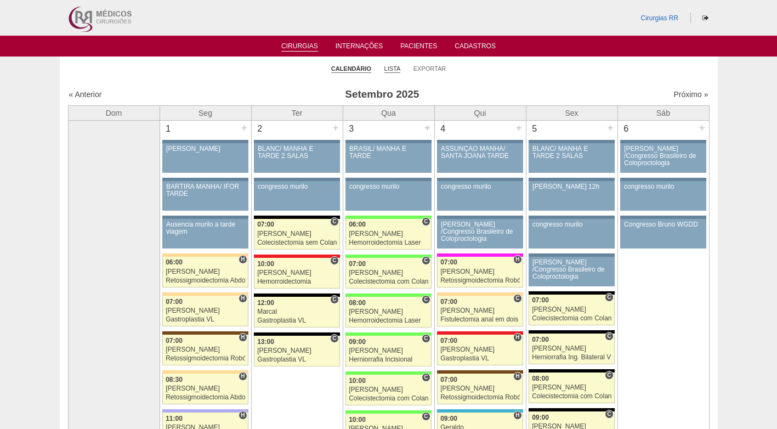
click at [395, 67] on link "Lista" at bounding box center [392, 69] width 16 height 8
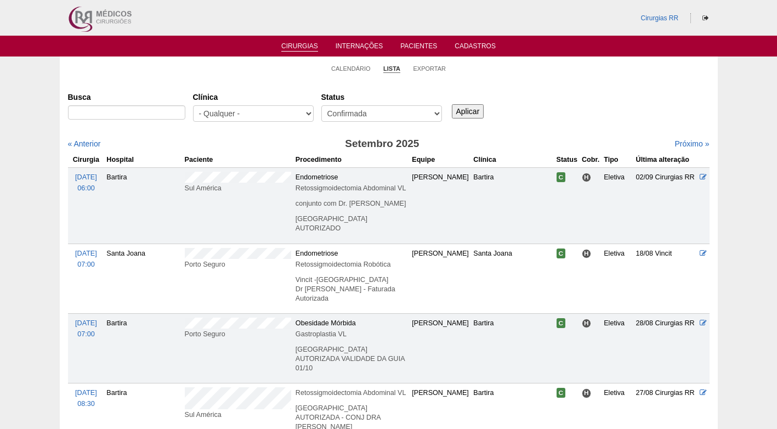
click at [321, 105] on select "- Qualquer - Reservada Confirmada Suspensa Cancelada" at bounding box center [381, 113] width 121 height 16
click at [408, 111] on select "- Qualquer - Reservada Confirmada Suspensa Cancelada" at bounding box center [381, 113] width 121 height 16
select select "resr"
click at [321, 105] on select "- Qualquer - Reservada Confirmada Suspensa Cancelada" at bounding box center [381, 113] width 121 height 16
click at [467, 111] on input "Aplicar" at bounding box center [468, 111] width 32 height 14
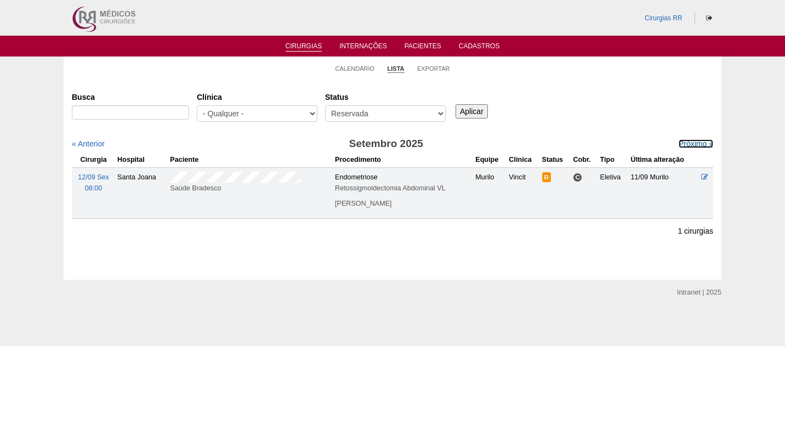
drag, startPoint x: 688, startPoint y: 144, endPoint x: 623, endPoint y: 134, distance: 66.1
click at [687, 144] on link "Próximo »" at bounding box center [696, 143] width 35 height 9
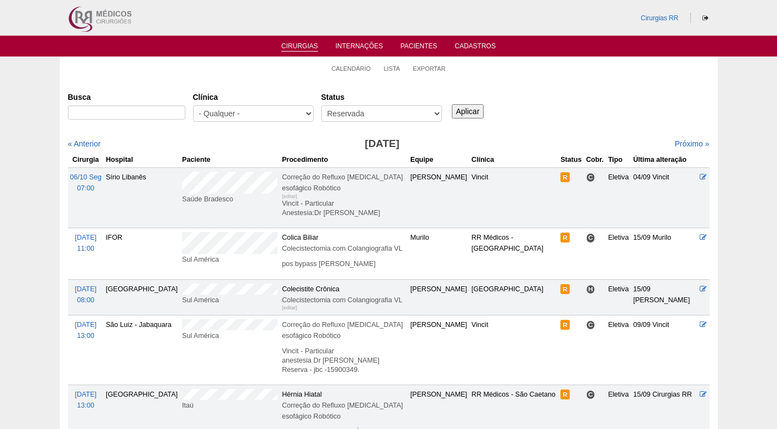
click at [575, 84] on div "Cirurgias [GEOGRAPHIC_DATA] [GEOGRAPHIC_DATA] - Qualquer - 6R Alphaville Assunç…" at bounding box center [389, 339] width 658 height 521
click at [543, 105] on div "Busca [GEOGRAPHIC_DATA] - Qualquer - 6R Alphaville Assunção Bartira Brasil Chri…" at bounding box center [388, 107] width 641 height 39
click at [599, 115] on div "Busca [GEOGRAPHIC_DATA] - Qualquer - 6R Alphaville Assunção Bartira Brasil Chri…" at bounding box center [388, 107] width 641 height 39
drag, startPoint x: 596, startPoint y: 99, endPoint x: 519, endPoint y: 103, distance: 78.0
click at [589, 103] on div "Busca [GEOGRAPHIC_DATA] - Qualquer - 6R Alphaville Assunção Bartira Brasil Chri…" at bounding box center [388, 107] width 641 height 39
